Goal: Information Seeking & Learning: Learn about a topic

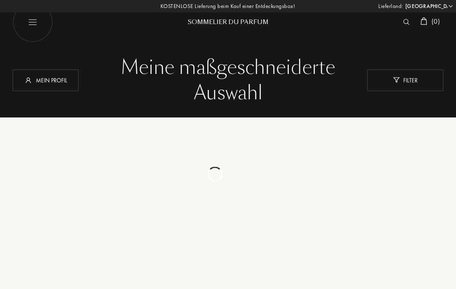
select select "DE"
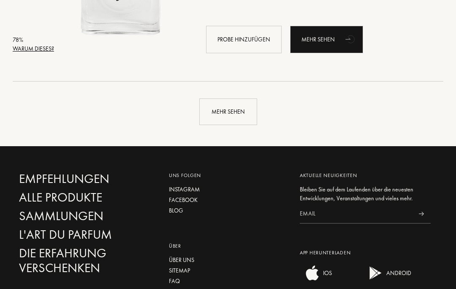
scroll to position [1973, 0]
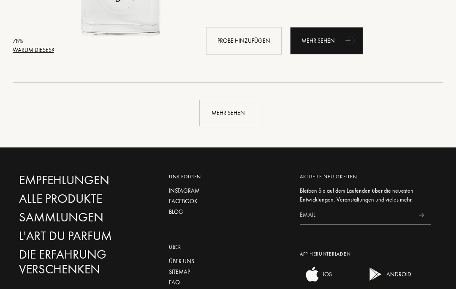
click at [232, 112] on div "Mehr sehen" at bounding box center [229, 113] width 58 height 27
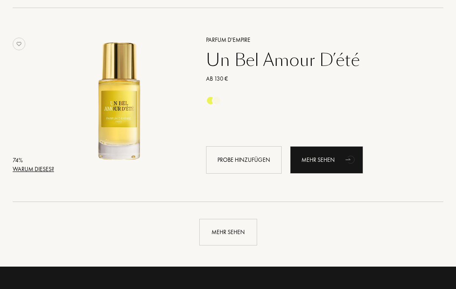
scroll to position [3797, 0]
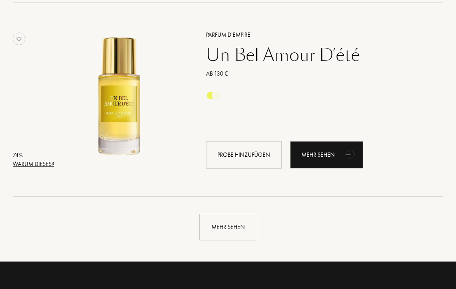
click at [215, 226] on div "Mehr sehen" at bounding box center [229, 227] width 58 height 27
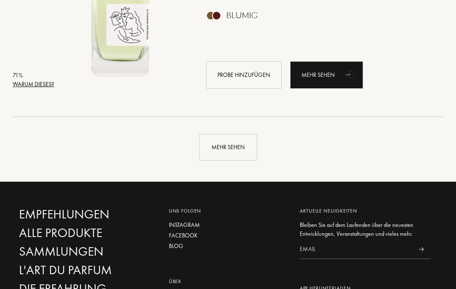
scroll to position [5816, 0]
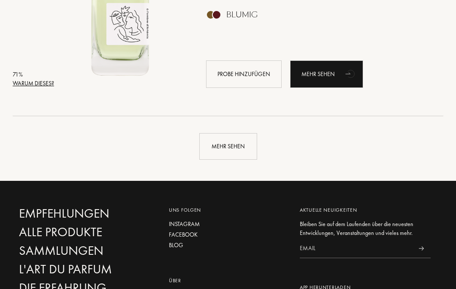
click at [233, 144] on div "Mehr sehen" at bounding box center [229, 146] width 58 height 27
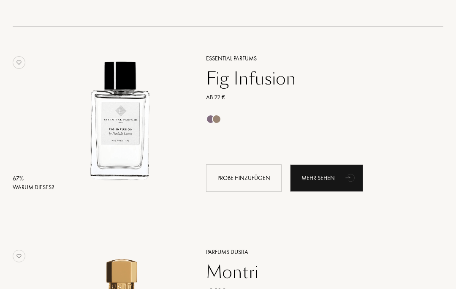
scroll to position [7456, 0]
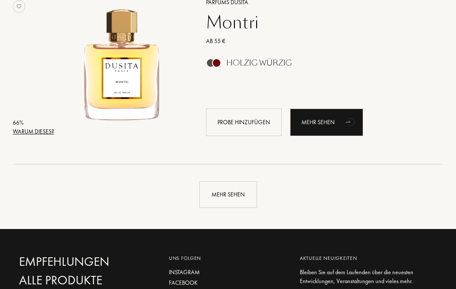
click at [230, 197] on div "Mehr sehen" at bounding box center [229, 195] width 58 height 27
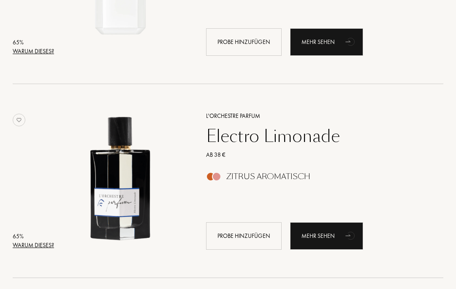
scroll to position [9589, 0]
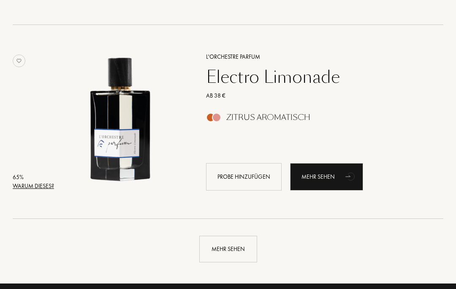
click at [226, 246] on div "Mehr sehen" at bounding box center [229, 249] width 58 height 27
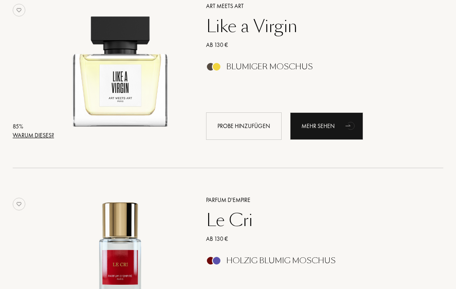
scroll to position [0, 0]
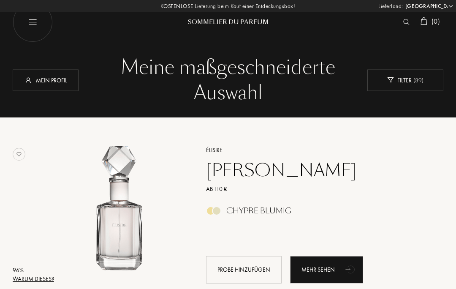
click at [36, 21] on img at bounding box center [33, 22] width 40 height 40
select select "DE"
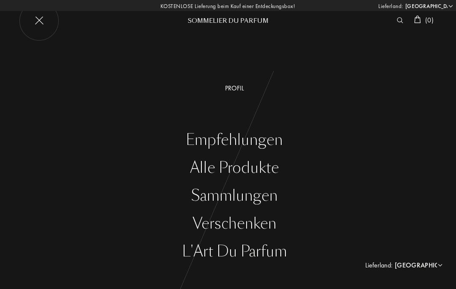
click at [233, 87] on div "Profil" at bounding box center [235, 88] width 444 height 10
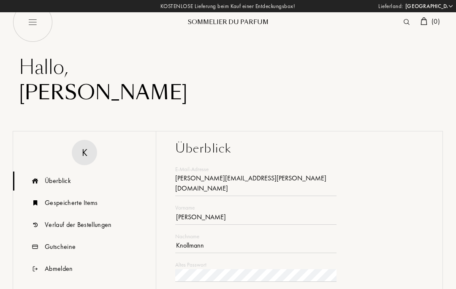
select select "DE"
click at [87, 224] on div "Verlauf der Bestellungen" at bounding box center [78, 225] width 67 height 10
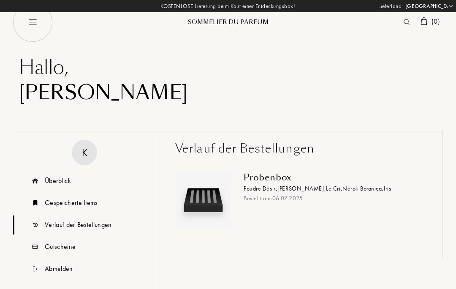
click at [272, 190] on span "Poudre [PERSON_NAME] ," at bounding box center [261, 189] width 34 height 8
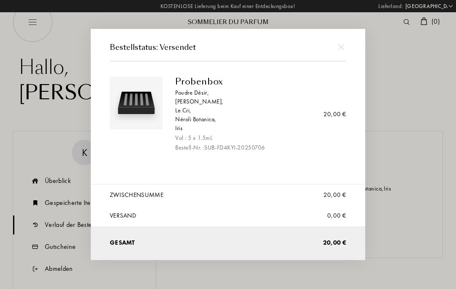
click at [175, 128] on div "Iris" at bounding box center [257, 128] width 165 height 9
click at [74, 254] on div at bounding box center [228, 144] width 456 height 289
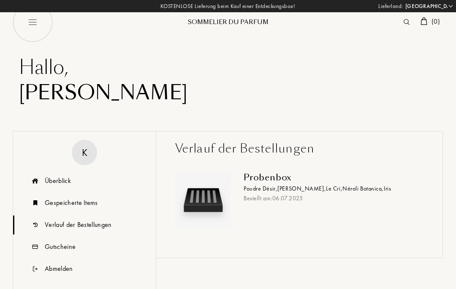
click at [404, 23] on img at bounding box center [407, 22] width 6 height 6
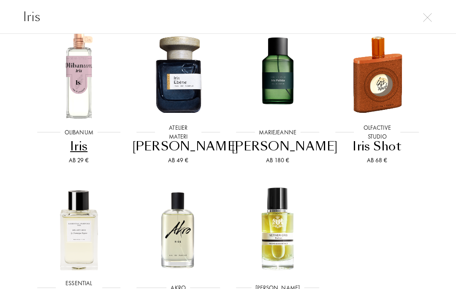
scroll to position [55, 0]
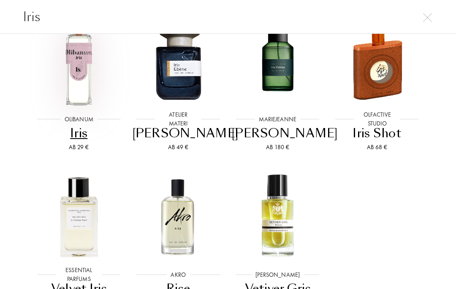
type input "Iris"
click at [79, 72] on img at bounding box center [79, 61] width 90 height 90
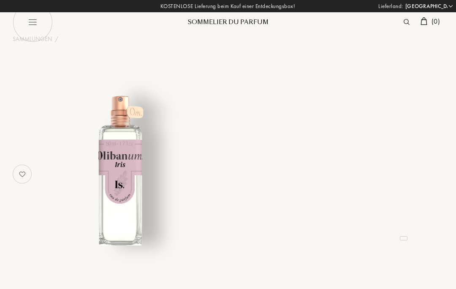
select select "DE"
